Goal: Transaction & Acquisition: Book appointment/travel/reservation

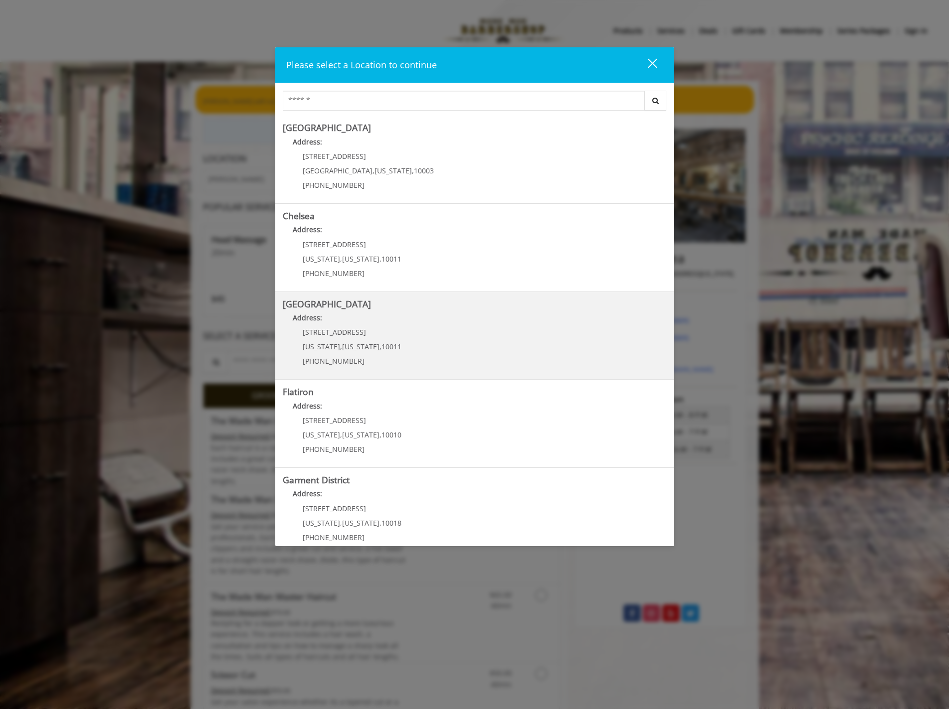
scroll to position [14, 0]
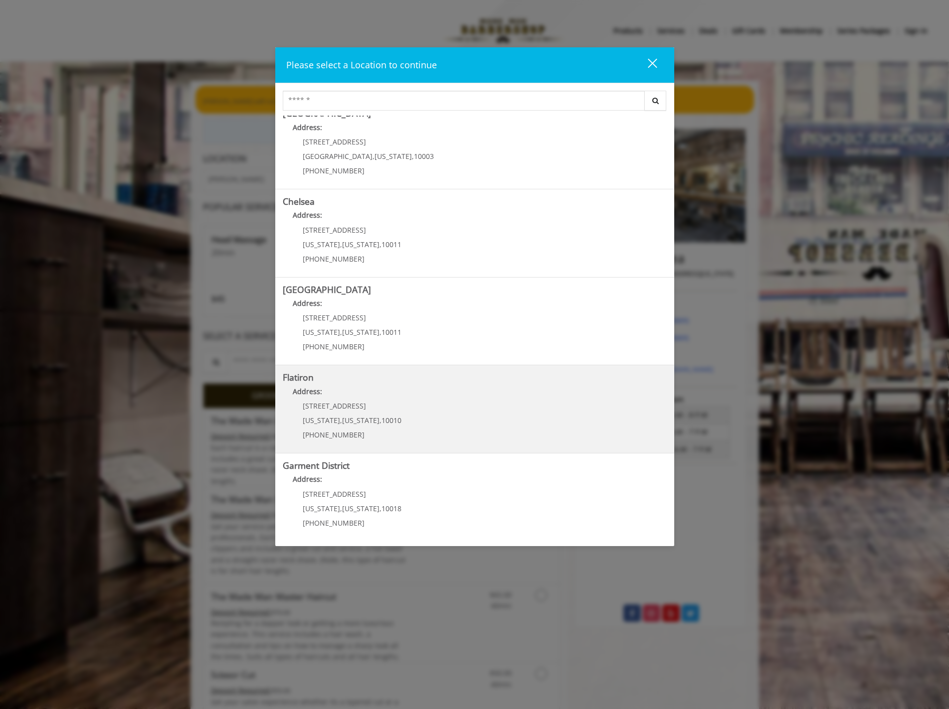
click at [475, 424] on "Flatiron Address: [STREET_ADDRESS][US_STATE][US_STATE] (917) 475-1765" at bounding box center [475, 409] width 384 height 73
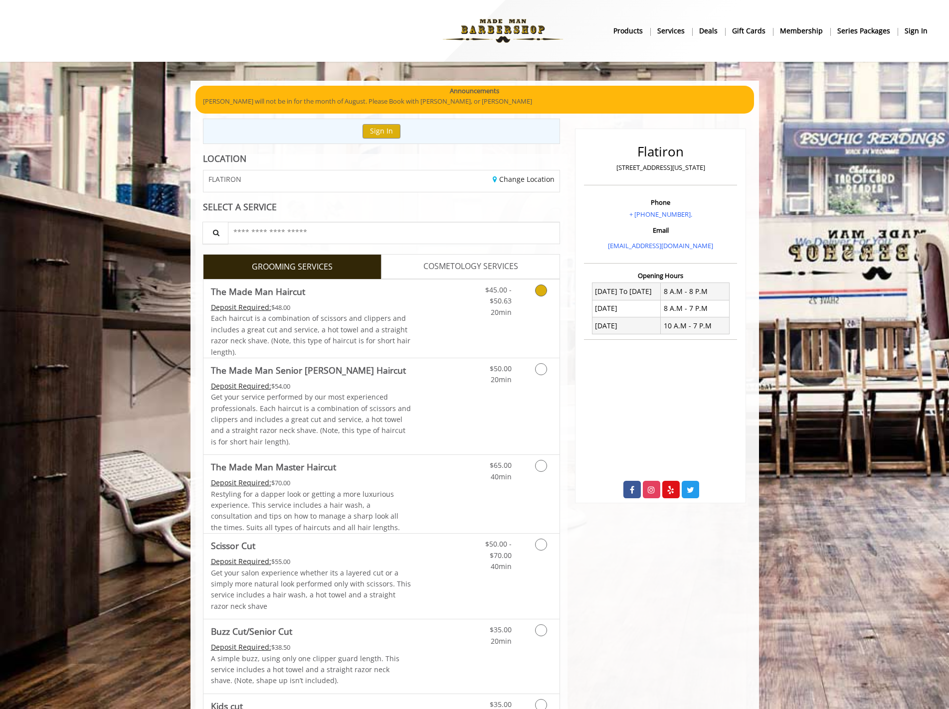
click at [538, 291] on icon "Grooming services" at bounding box center [541, 291] width 12 height 12
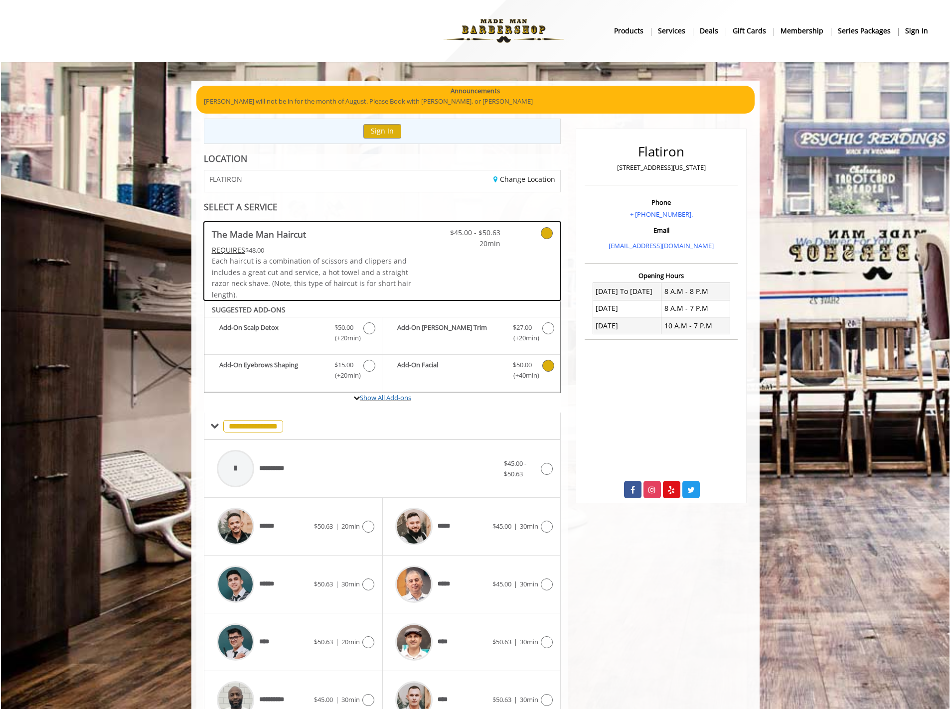
scroll to position [113, 0]
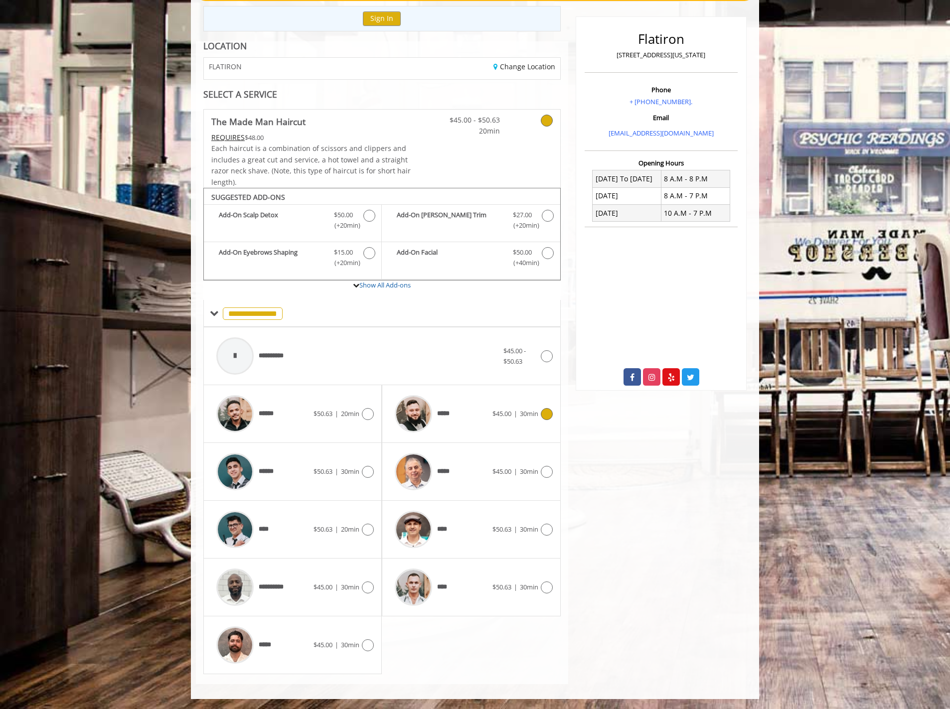
click at [537, 429] on div "***** $45.00 | 30min" at bounding box center [471, 413] width 162 height 47
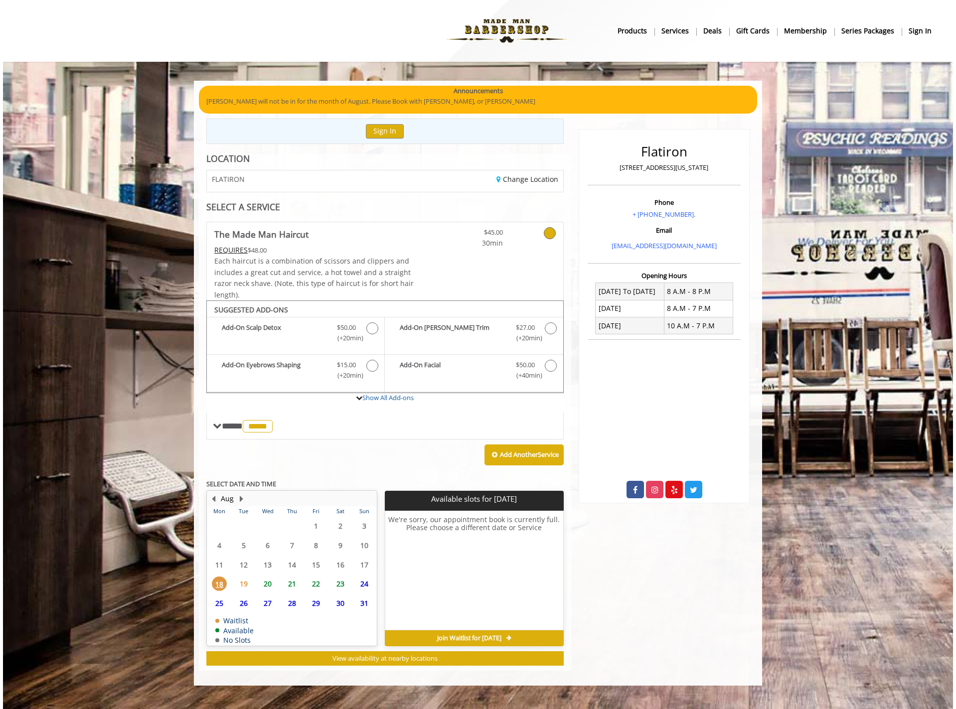
scroll to position [0, 0]
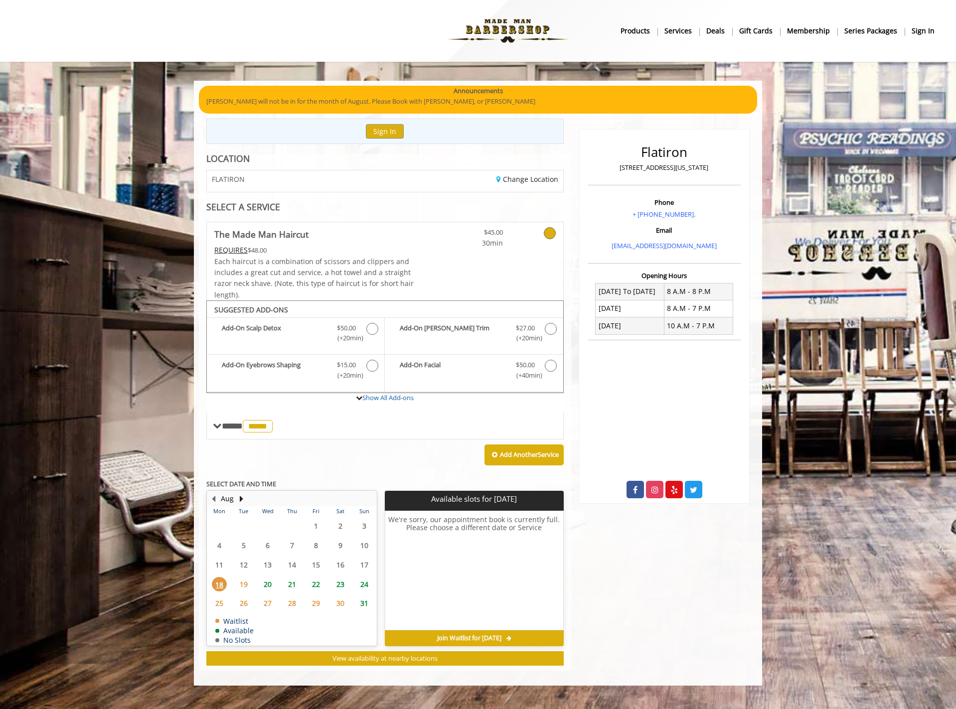
click at [245, 586] on span "19" at bounding box center [243, 584] width 15 height 14
click at [264, 586] on span "20" at bounding box center [267, 584] width 15 height 14
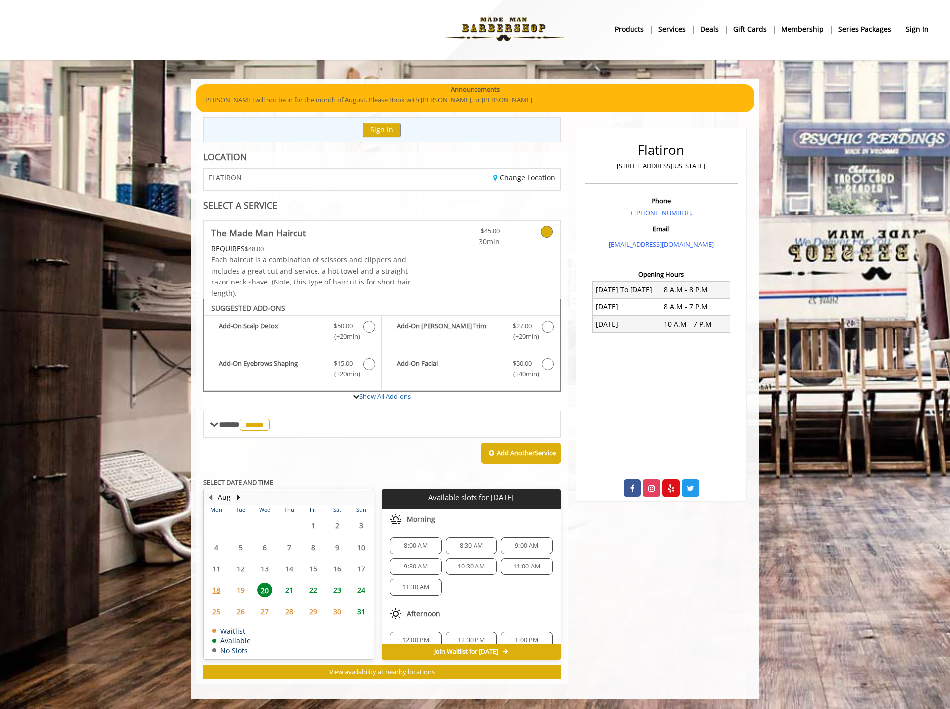
scroll to position [108, 0]
